Goal: Task Accomplishment & Management: Complete application form

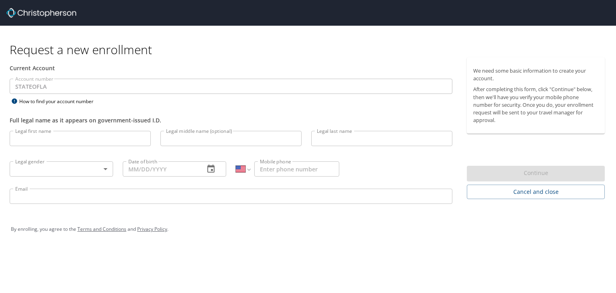
select select "US"
drag, startPoint x: 0, startPoint y: 0, endPoint x: 67, endPoint y: 134, distance: 149.6
click at [67, 134] on input "Legal first name" at bounding box center [80, 138] width 141 height 15
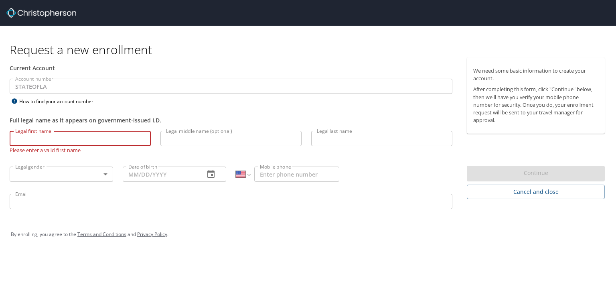
click at [79, 136] on input "Legal first name" at bounding box center [80, 138] width 141 height 15
type input "Sukanya"
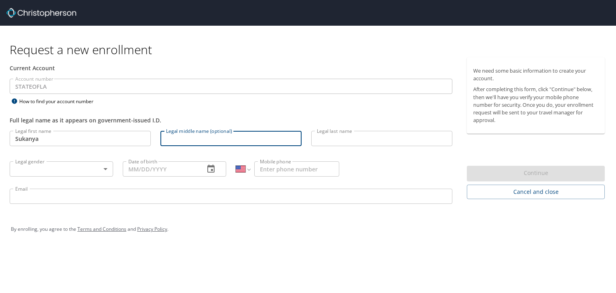
click at [189, 137] on input "Legal middle name (optional)" at bounding box center [230, 138] width 141 height 15
click at [355, 141] on input "Legal last name" at bounding box center [381, 138] width 141 height 15
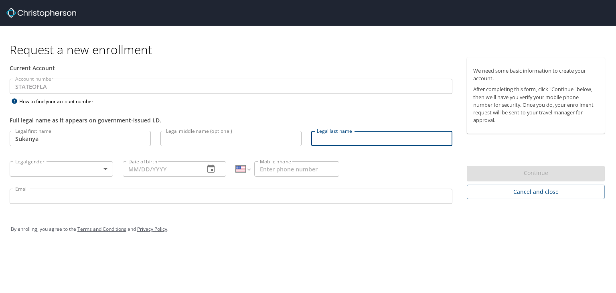
type input "Gakare"
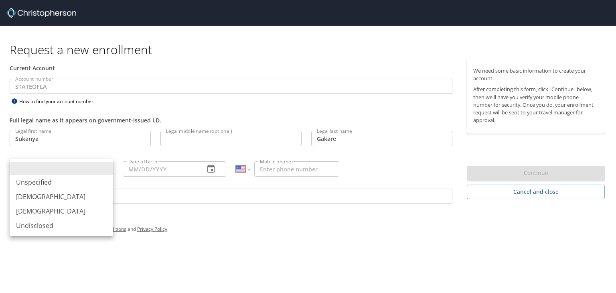
click at [53, 169] on body "Request a new enrollment Current Account Account number STATEOFLA Account numbe…" at bounding box center [308, 146] width 616 height 293
click at [48, 213] on li "Female" at bounding box center [61, 211] width 103 height 14
type input "Female"
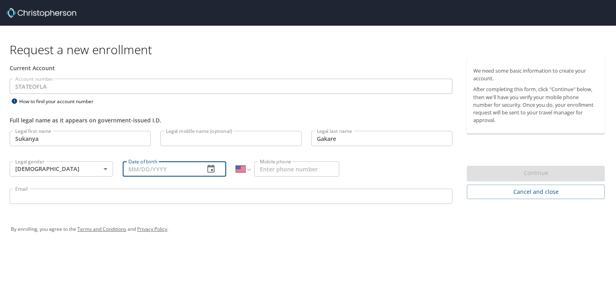
click at [156, 169] on input "Date of birth" at bounding box center [160, 168] width 75 height 15
click at [210, 166] on icon "button" at bounding box center [210, 168] width 7 height 8
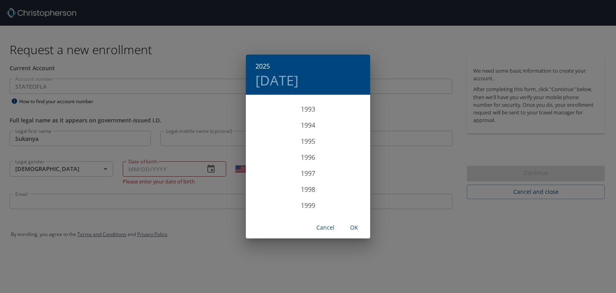
scroll to position [1449, 0]
click at [299, 130] on div "1991" at bounding box center [308, 131] width 124 height 16
click at [342, 197] on div "Dec" at bounding box center [349, 201] width 41 height 30
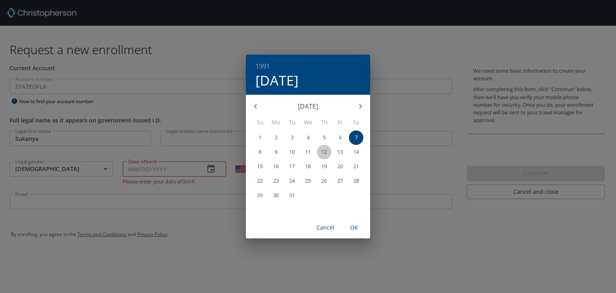
click at [326, 153] on p "12" at bounding box center [324, 151] width 6 height 5
click at [353, 228] on span "OK" at bounding box center [354, 228] width 19 height 10
type input "12/12/1991"
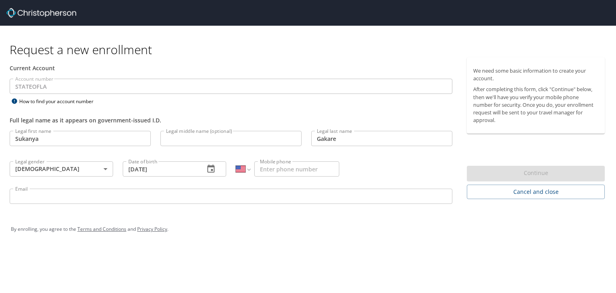
click at [283, 170] on input "Mobile phone" at bounding box center [296, 168] width 85 height 15
type input "(531) 225-4363"
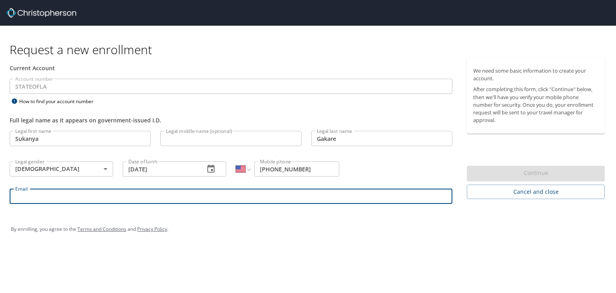
click at [87, 193] on input "Email" at bounding box center [231, 196] width 443 height 15
type input "sgakar@lsuhsc.edu"
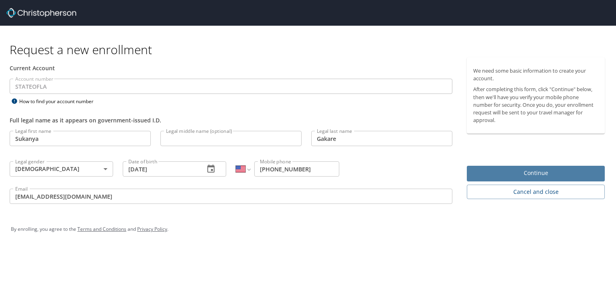
click at [495, 175] on span "Continue" at bounding box center [535, 173] width 125 height 10
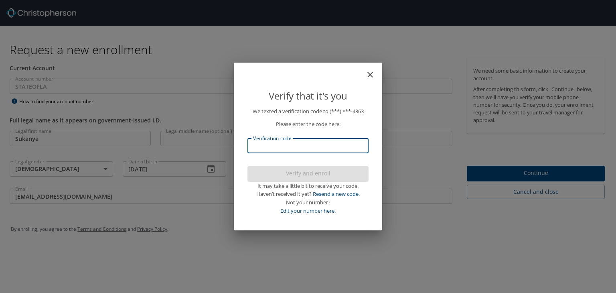
click at [269, 147] on input "Verification code" at bounding box center [307, 145] width 121 height 15
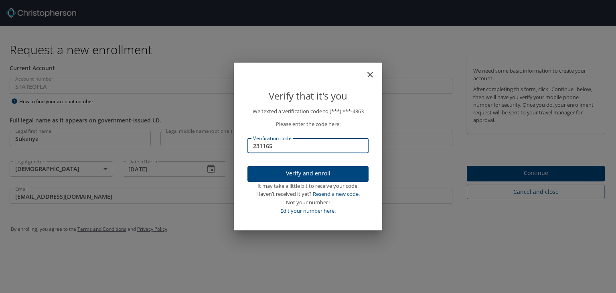
type input "231165"
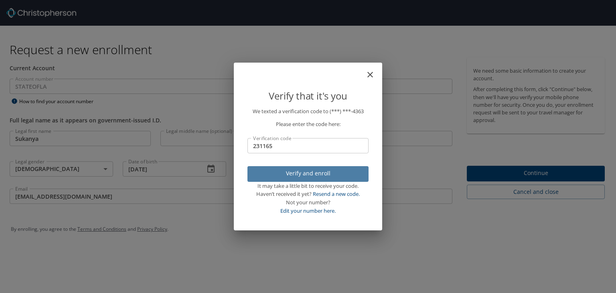
click at [261, 172] on span "Verify and enroll" at bounding box center [308, 173] width 108 height 10
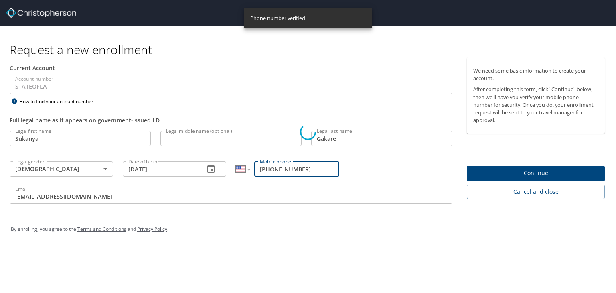
click at [522, 172] on div "Verify that it's you We texted a verification code to (***) ***- 4363 Please en…" at bounding box center [308, 146] width 616 height 293
click at [321, 182] on div "It may take a little bit to receive your code." at bounding box center [307, 186] width 121 height 8
click at [313, 167] on div "Verify and enroll It may take a little bit to receive your code. Haven’t receiv…" at bounding box center [307, 190] width 121 height 49
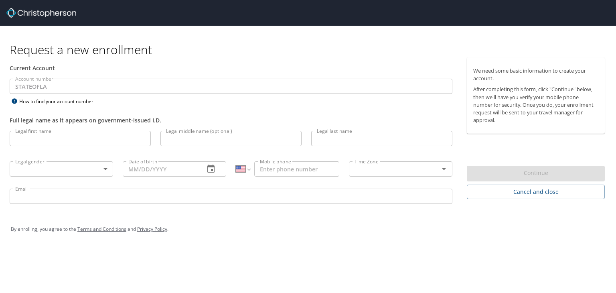
select select "US"
click at [39, 142] on input "Legal first name" at bounding box center [80, 138] width 141 height 15
type input "Sukanya"
click at [376, 132] on input "Legal last name" at bounding box center [381, 138] width 141 height 15
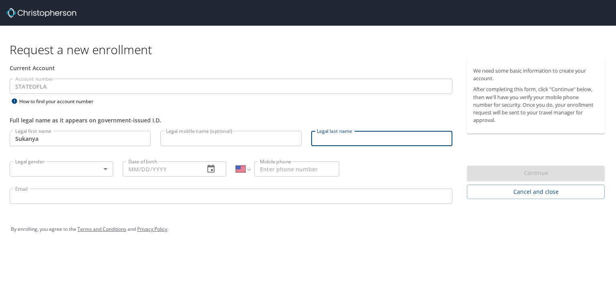
type input "Gakare"
click at [77, 168] on body "Request a new enrollment Current Account Account number STATEOFLA Account numbe…" at bounding box center [308, 146] width 616 height 293
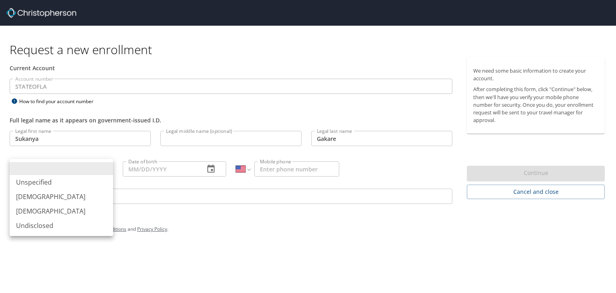
click at [76, 212] on li "Female" at bounding box center [61, 211] width 103 height 14
type input "Female"
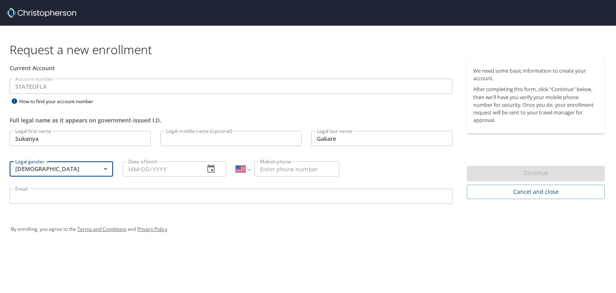
click at [153, 173] on input "Date of birth" at bounding box center [160, 168] width 75 height 15
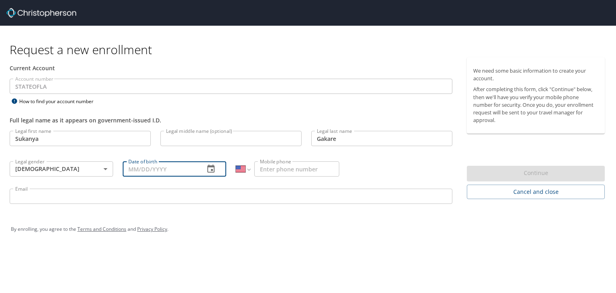
click at [213, 166] on icon "button" at bounding box center [210, 168] width 7 height 8
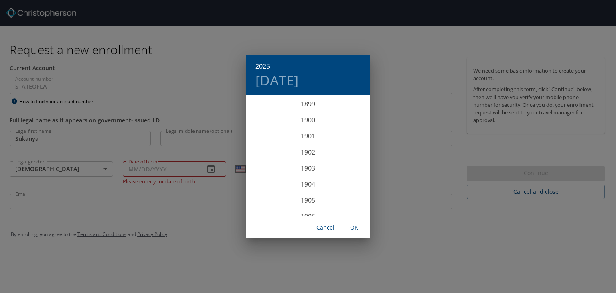
scroll to position [1973, 0]
click at [169, 171] on div "2025 Tue, Oct 7 1899 1900 1901 1902 1903 1904 1905 1906 1907 1908 1909 1910 191…" at bounding box center [308, 146] width 616 height 293
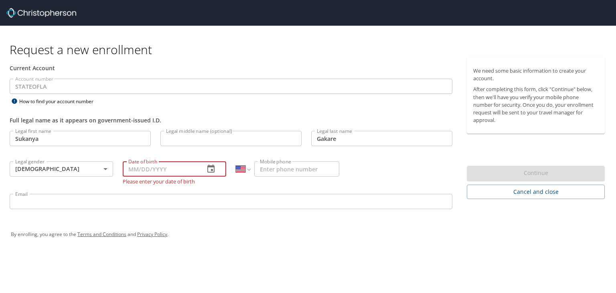
click at [174, 169] on input "Date of birth" at bounding box center [160, 168] width 75 height 15
type input "12/12/1991"
click at [297, 175] on input "Mobile phone" at bounding box center [296, 168] width 85 height 15
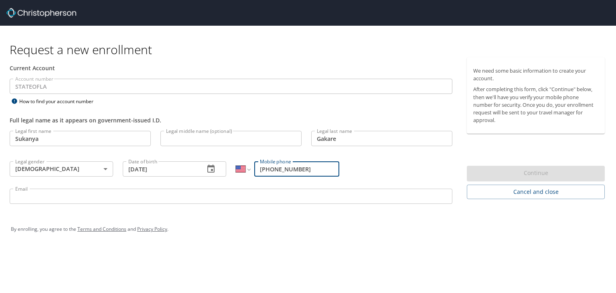
type input "(531) 225-4363"
click at [227, 198] on input "Email" at bounding box center [231, 196] width 443 height 15
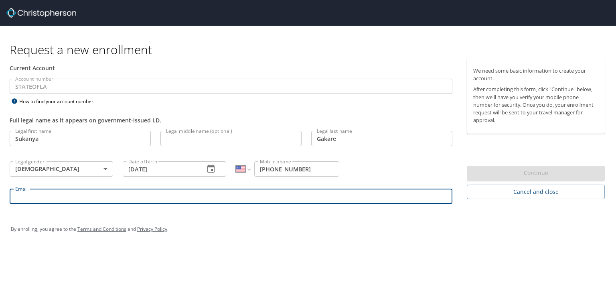
type input "sgakar@lsuhsc.edu"
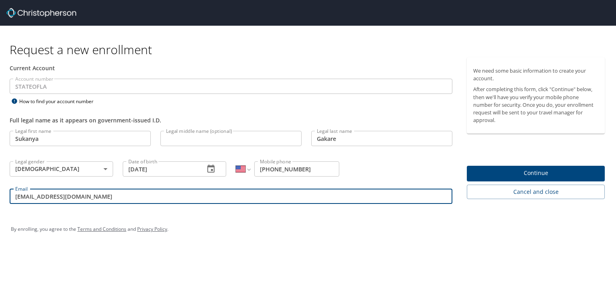
click at [488, 176] on span "Continue" at bounding box center [535, 173] width 125 height 10
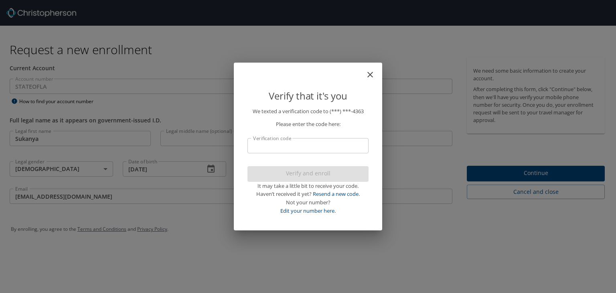
click at [313, 149] on input "Verification code" at bounding box center [307, 145] width 121 height 15
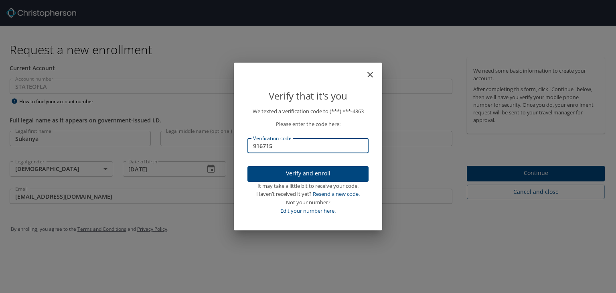
type input "916715"
click at [325, 171] on span "Verify and enroll" at bounding box center [308, 173] width 108 height 10
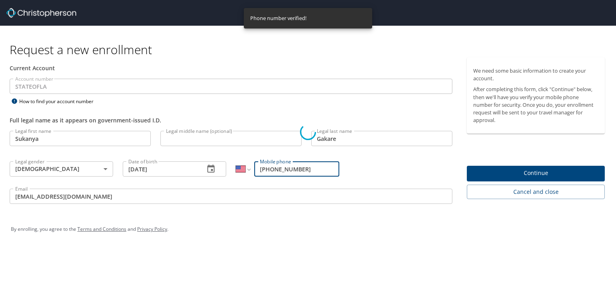
click at [490, 171] on div "Verify that it's you We texted a verification code to (***) ***- 4363 Please en…" at bounding box center [308, 146] width 616 height 293
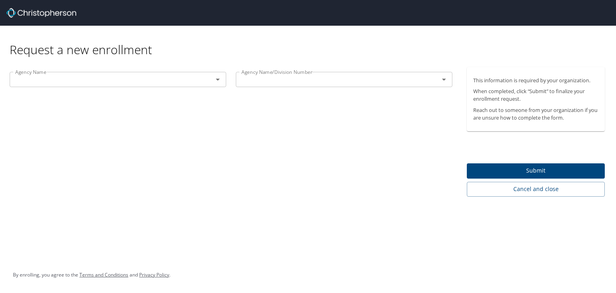
click at [219, 77] on icon "Open" at bounding box center [218, 80] width 10 height 10
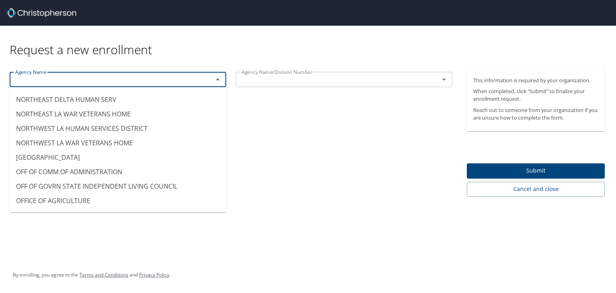
scroll to position [4423, 0]
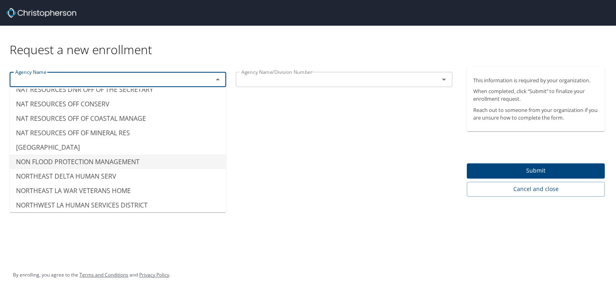
click at [146, 154] on li "NON FLOOD PROTECTION MANAGEMENT" at bounding box center [118, 161] width 217 height 14
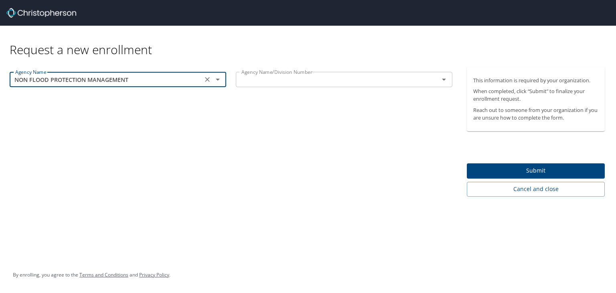
type input "NON FLOOD PROTECTION MANAGEMENTl"
drag, startPoint x: 152, startPoint y: 82, endPoint x: 0, endPoint y: 87, distance: 152.5
click at [0, 87] on div "Agency Name NON FLOOD PROTECTION MANAGEMENTl Agency Name Agency Name/Division N…" at bounding box center [231, 132] width 462 height 130
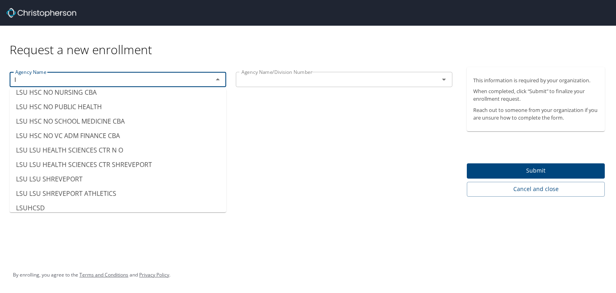
scroll to position [3180, 0]
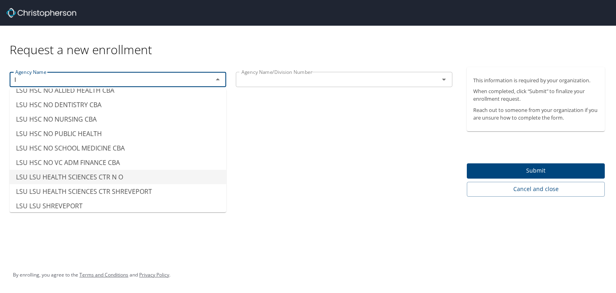
click at [118, 170] on li "LSU LSU HEALTH SCIENCES CTR N O" at bounding box center [118, 177] width 217 height 14
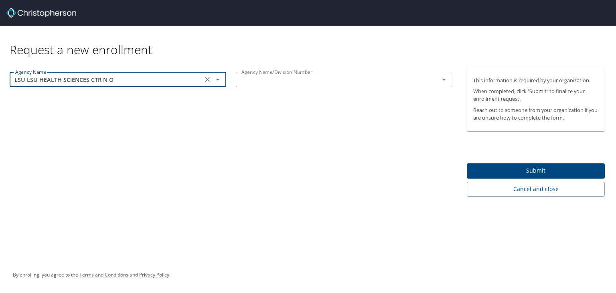
type input "LSU LSU HEALTH SCIENCES CTR N O"
click at [341, 81] on input "text" at bounding box center [332, 79] width 188 height 10
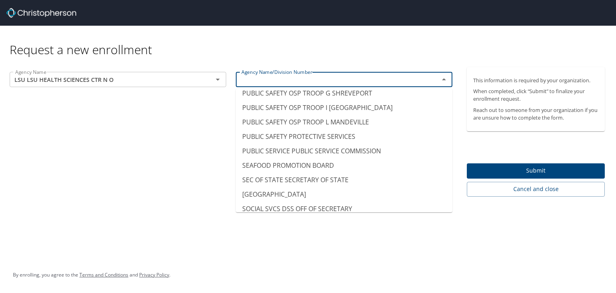
scroll to position [5693, 0]
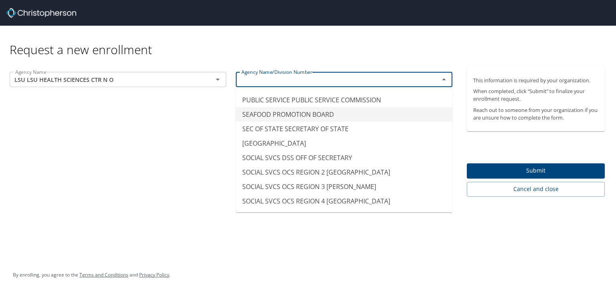
click at [400, 47] on div "Request a new enrollment" at bounding box center [311, 42] width 602 height 32
type input "SEAFOOD PROMOTION BOARD"
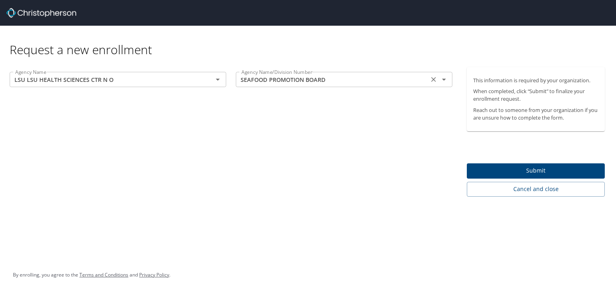
click at [428, 81] on div at bounding box center [438, 79] width 21 height 11
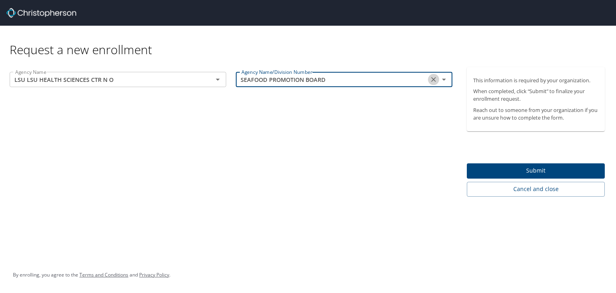
click at [433, 79] on icon "Clear" at bounding box center [434, 79] width 8 height 8
click at [444, 78] on icon "Open" at bounding box center [444, 80] width 10 height 10
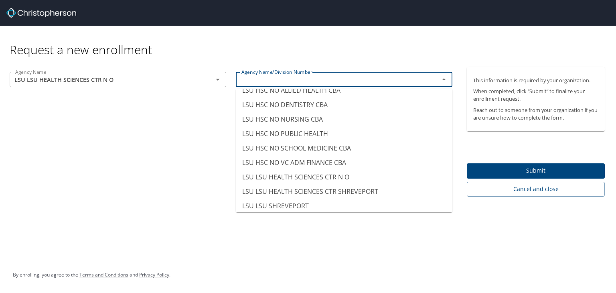
scroll to position [3933, 0]
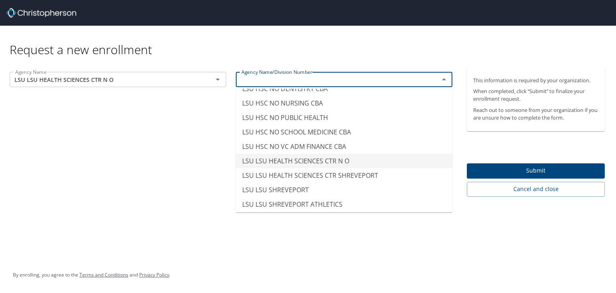
click at [298, 154] on li "LSU LSU HEALTH SCIENCES CTR N O" at bounding box center [344, 161] width 217 height 14
type input "LSU LSU HEALTH SCIENCES CTR N O"
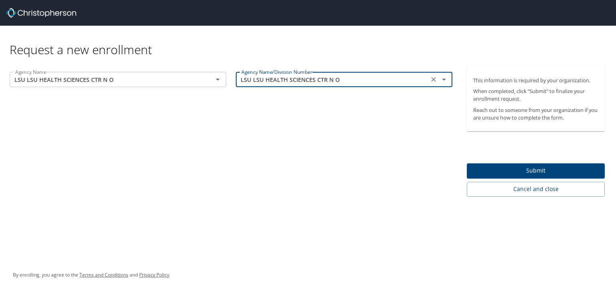
click at [500, 171] on span "Submit" at bounding box center [535, 171] width 125 height 10
